Goal: Task Accomplishment & Management: Manage account settings

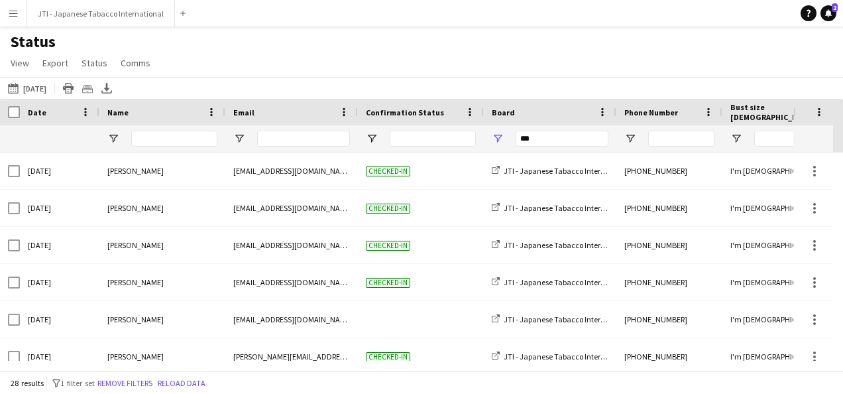
scroll to position [399, 0]
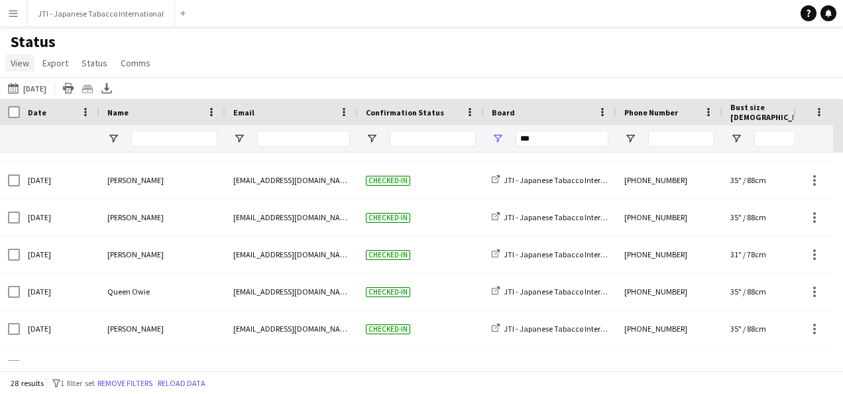
click at [25, 60] on span "View" at bounding box center [20, 63] width 19 height 12
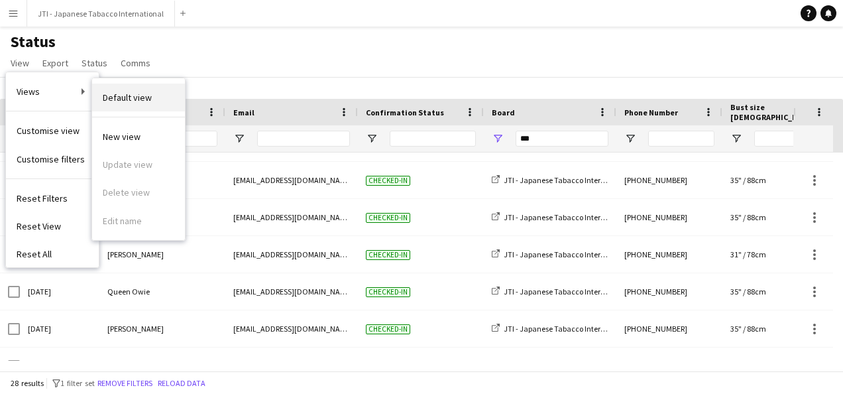
click at [115, 94] on span "Default view" at bounding box center [127, 97] width 49 height 12
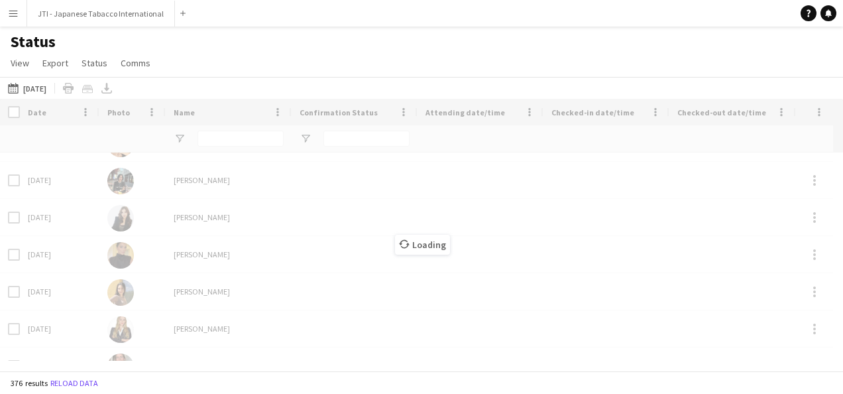
click at [13, 15] on app-icon "Menu" at bounding box center [13, 13] width 11 height 11
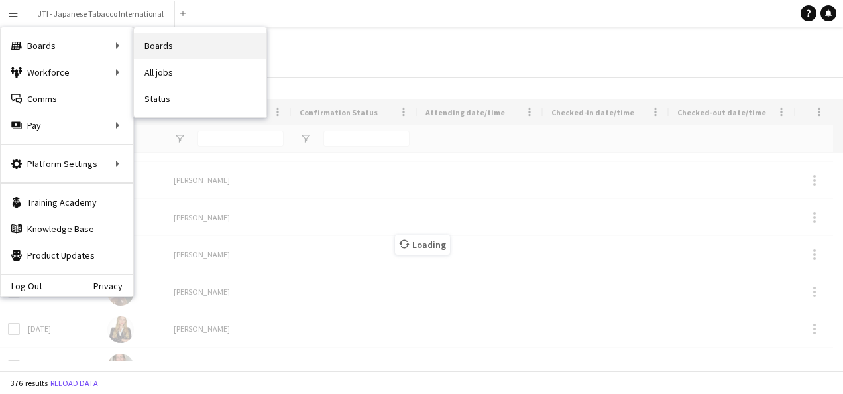
click at [176, 44] on link "Boards" at bounding box center [200, 45] width 133 height 27
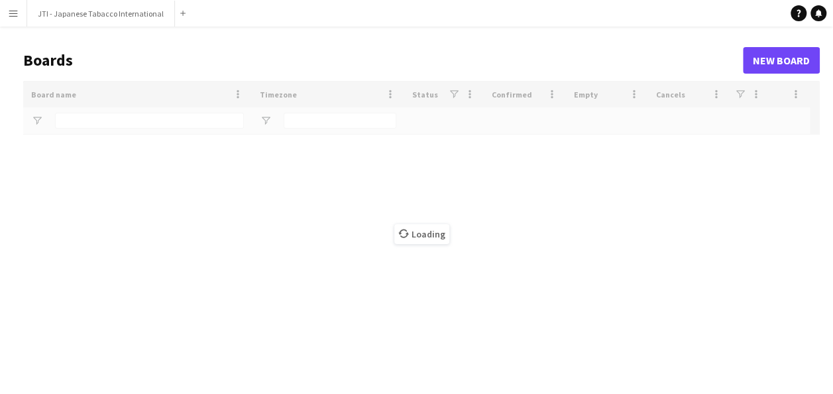
type input "***"
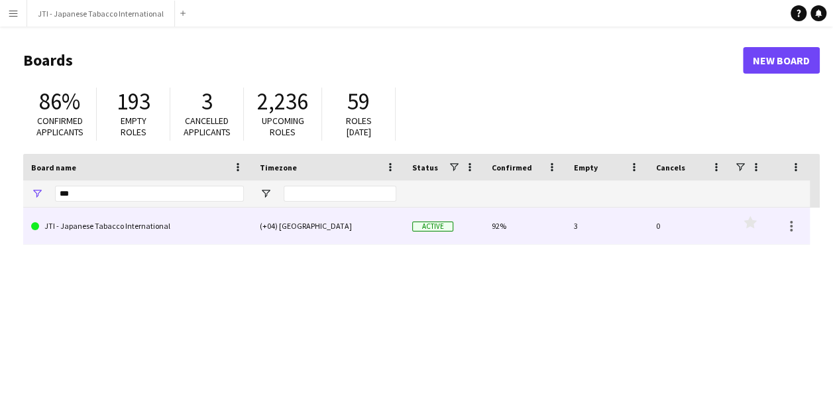
click at [119, 228] on link "JTI - Japanese Tabacco International" at bounding box center [137, 225] width 213 height 37
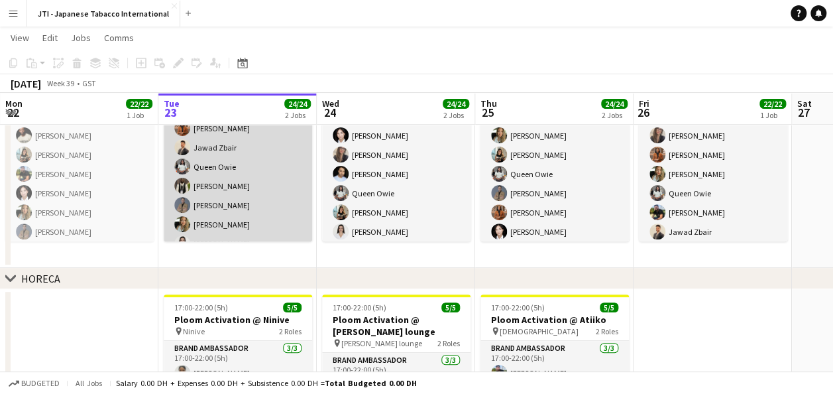
scroll to position [76, 0]
click at [216, 184] on app-card-role "Brand Ambassador 17/17 10:00-18:00 (8h) [PERSON_NAME] [PERSON_NAME] [PERSON_NAM…" at bounding box center [238, 214] width 148 height 353
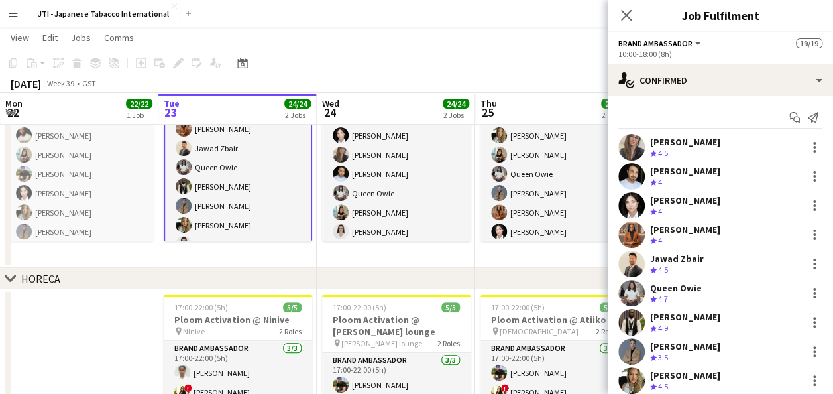
scroll to position [78, 0]
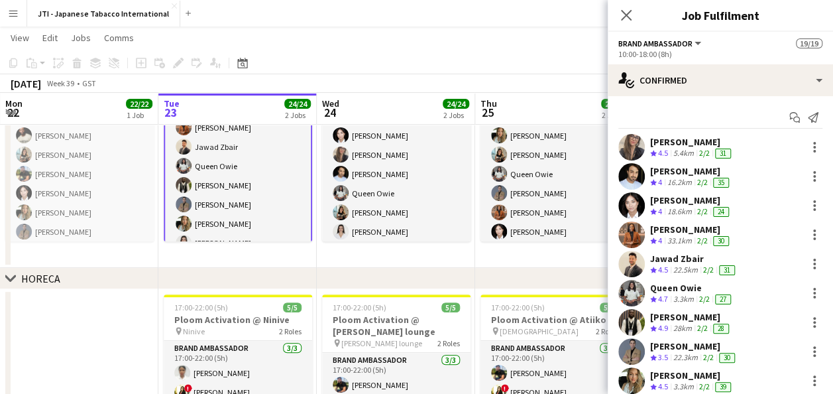
click at [678, 323] on div "28km" at bounding box center [683, 328] width 24 height 11
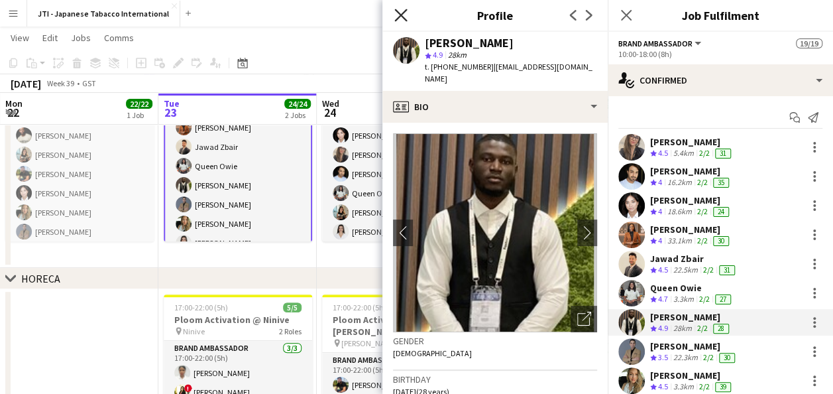
click at [399, 17] on icon at bounding box center [400, 15] width 13 height 13
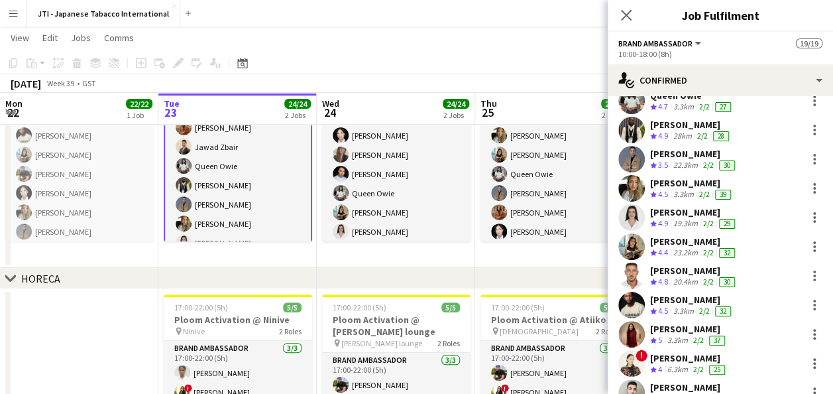
scroll to position [193, 0]
click at [632, 308] on app-user-avatar at bounding box center [631, 304] width 27 height 27
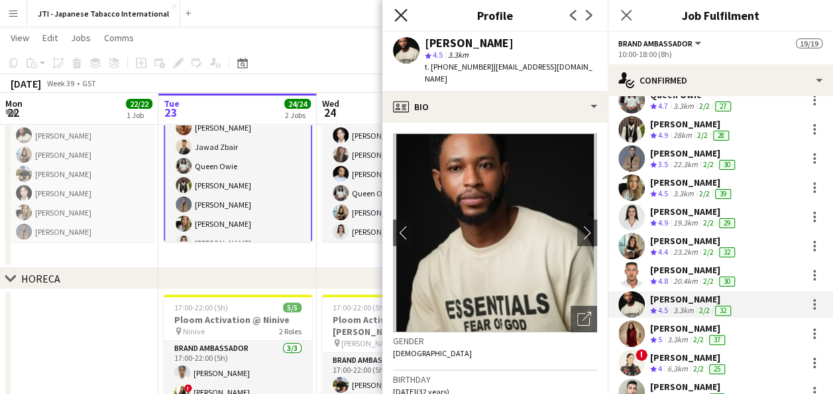
click at [402, 13] on icon "Close pop-in" at bounding box center [400, 15] width 13 height 13
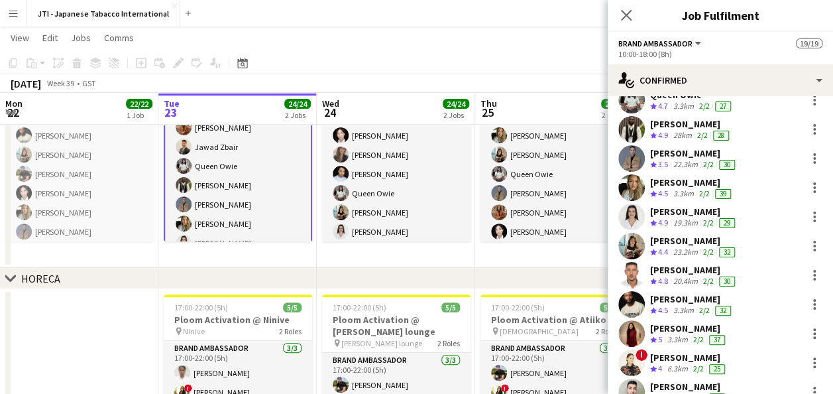
click at [618, 11] on div "Close pop-in" at bounding box center [626, 15] width 37 height 30
click at [624, 13] on icon "Close pop-in" at bounding box center [626, 15] width 13 height 13
